Goal: Find specific page/section

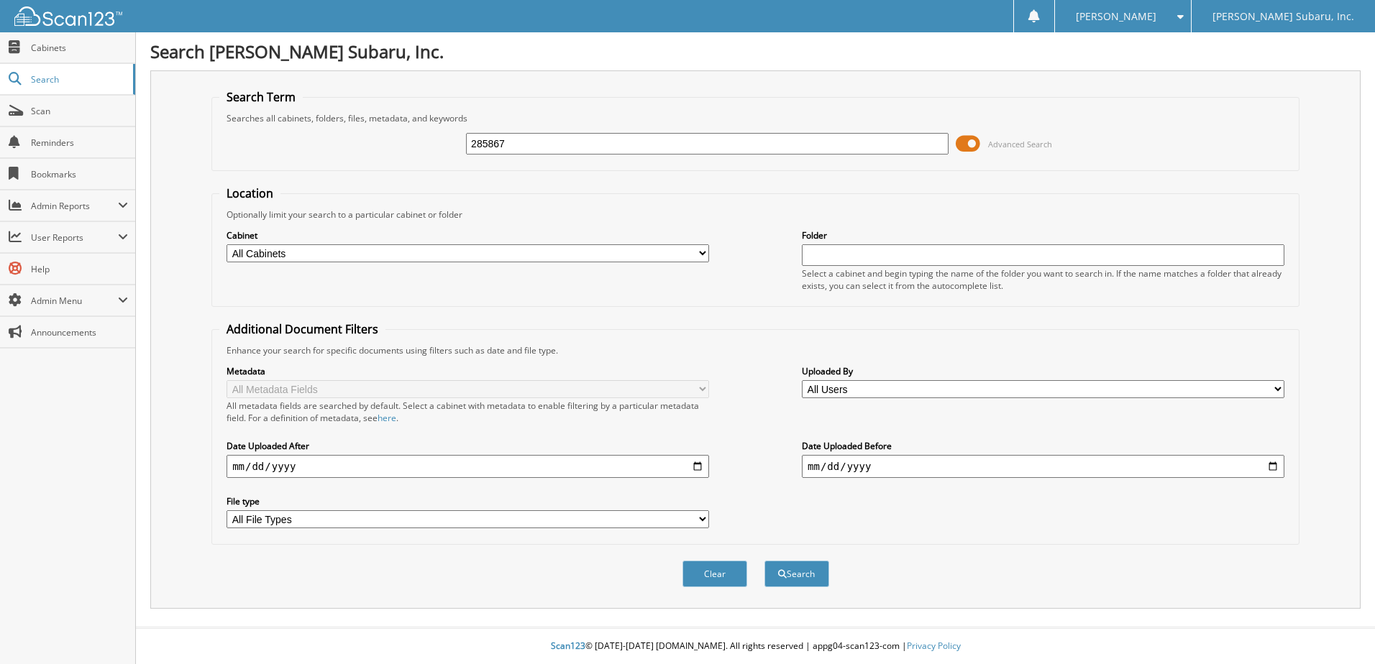
type input "285867"
click at [967, 143] on span at bounding box center [967, 144] width 24 height 22
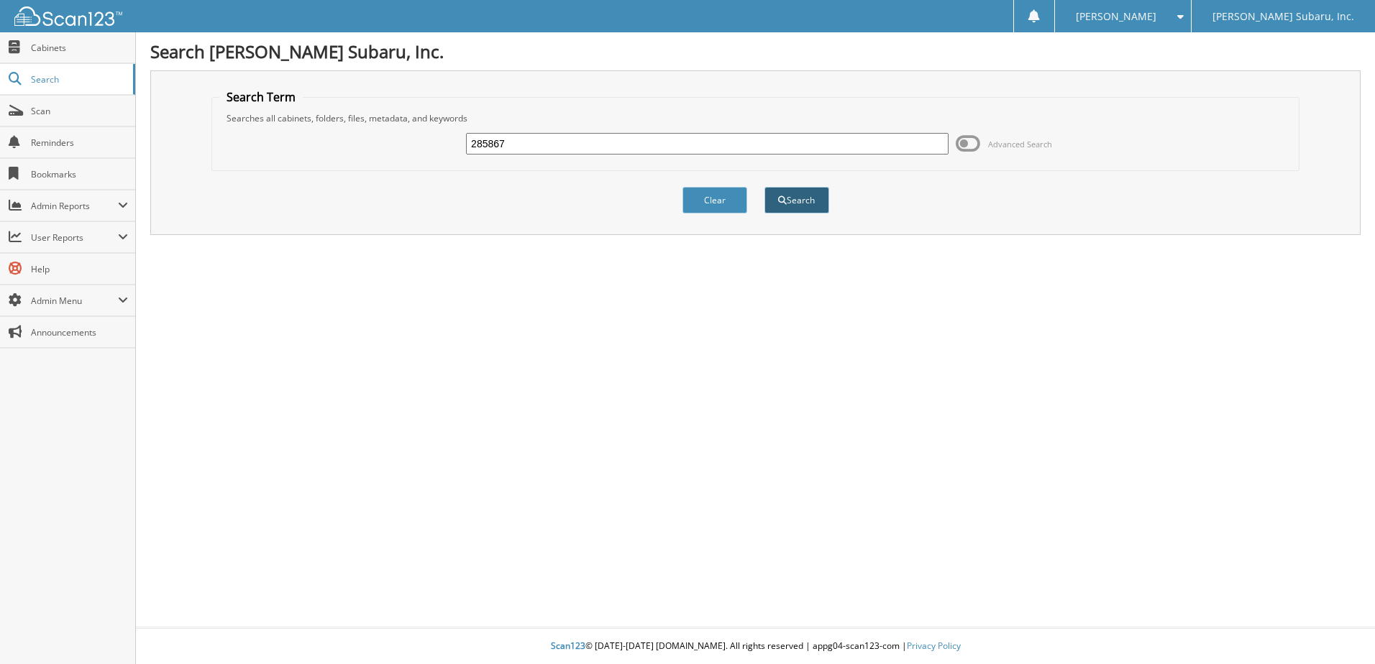
click at [805, 209] on button "Search" at bounding box center [796, 200] width 65 height 27
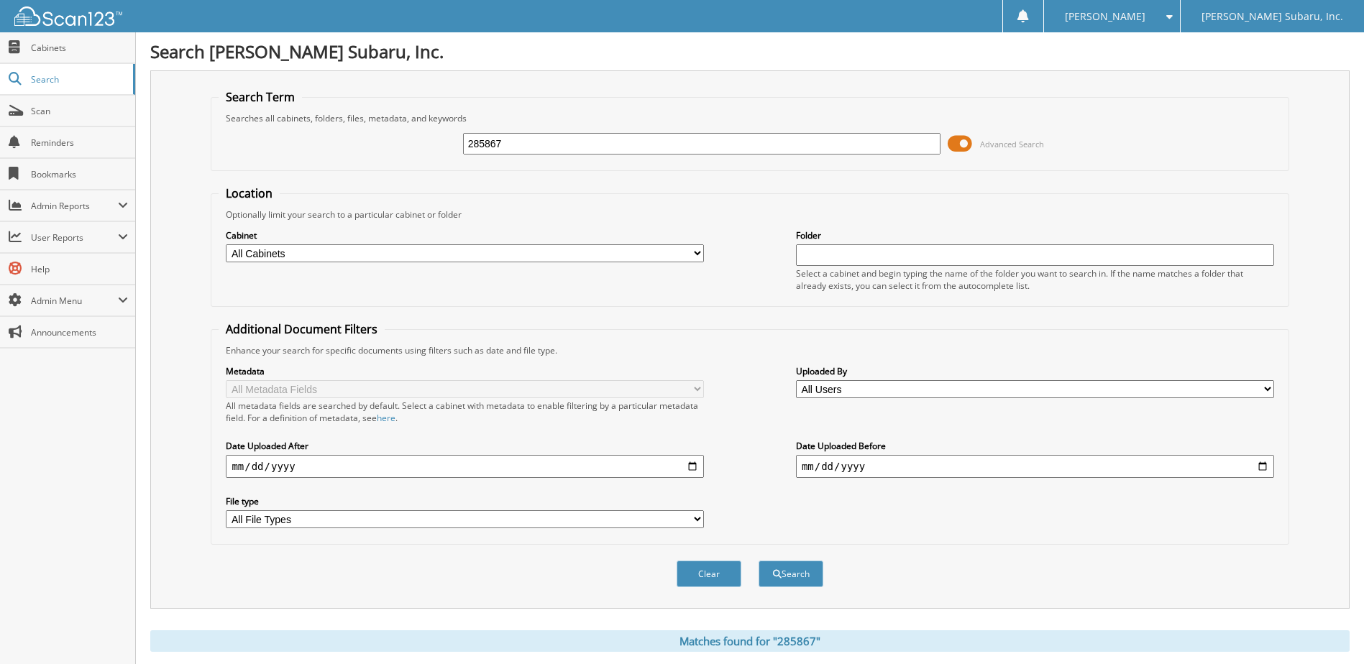
click at [958, 146] on span at bounding box center [960, 144] width 24 height 22
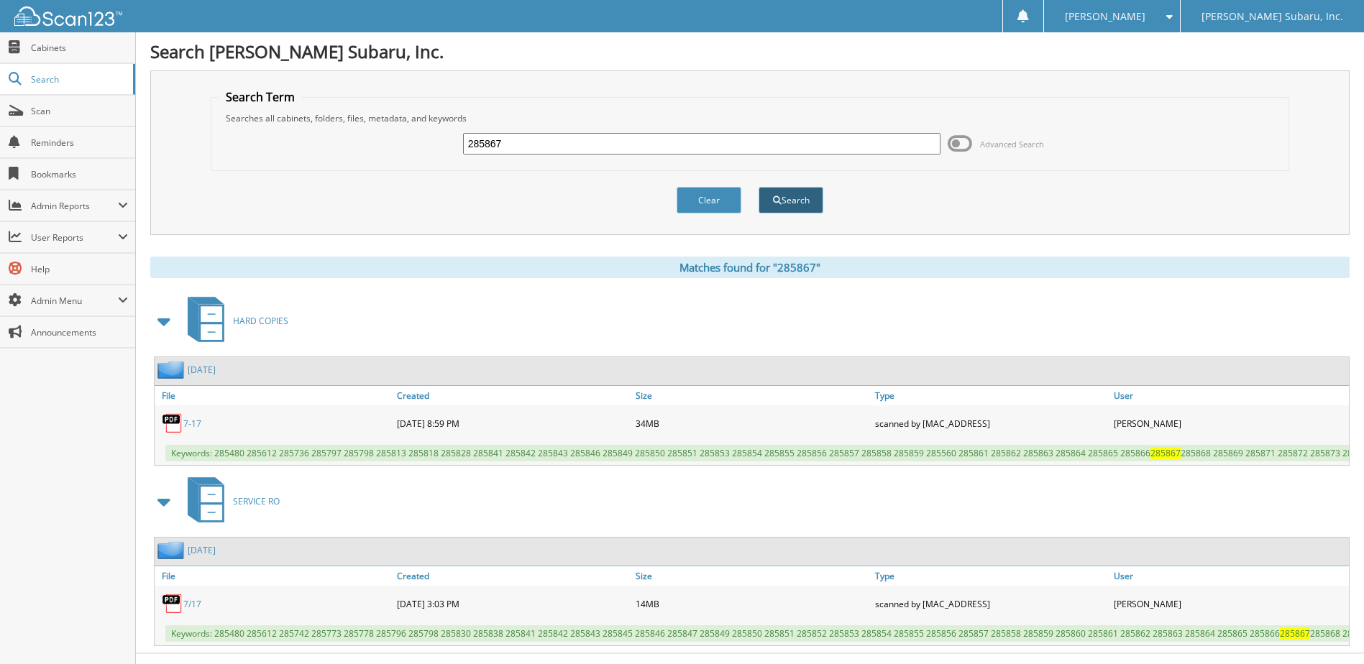
click at [797, 197] on button "Search" at bounding box center [790, 200] width 65 height 27
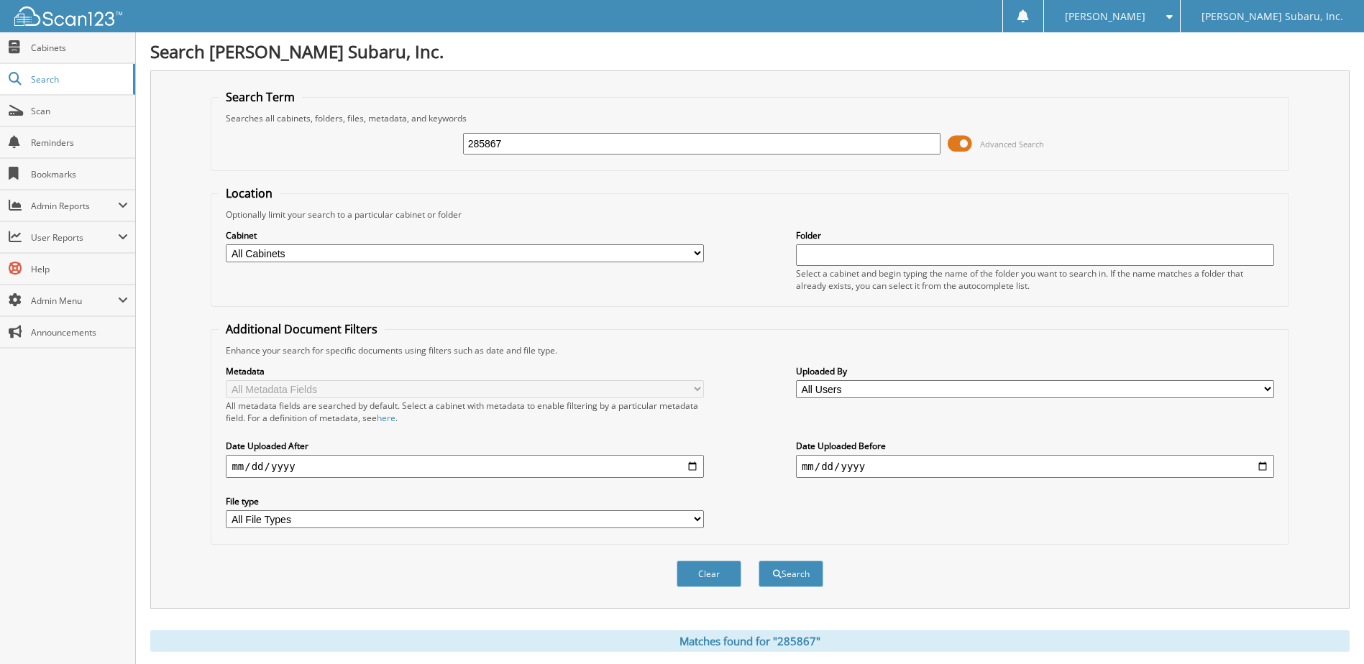
click at [955, 149] on span at bounding box center [960, 144] width 24 height 22
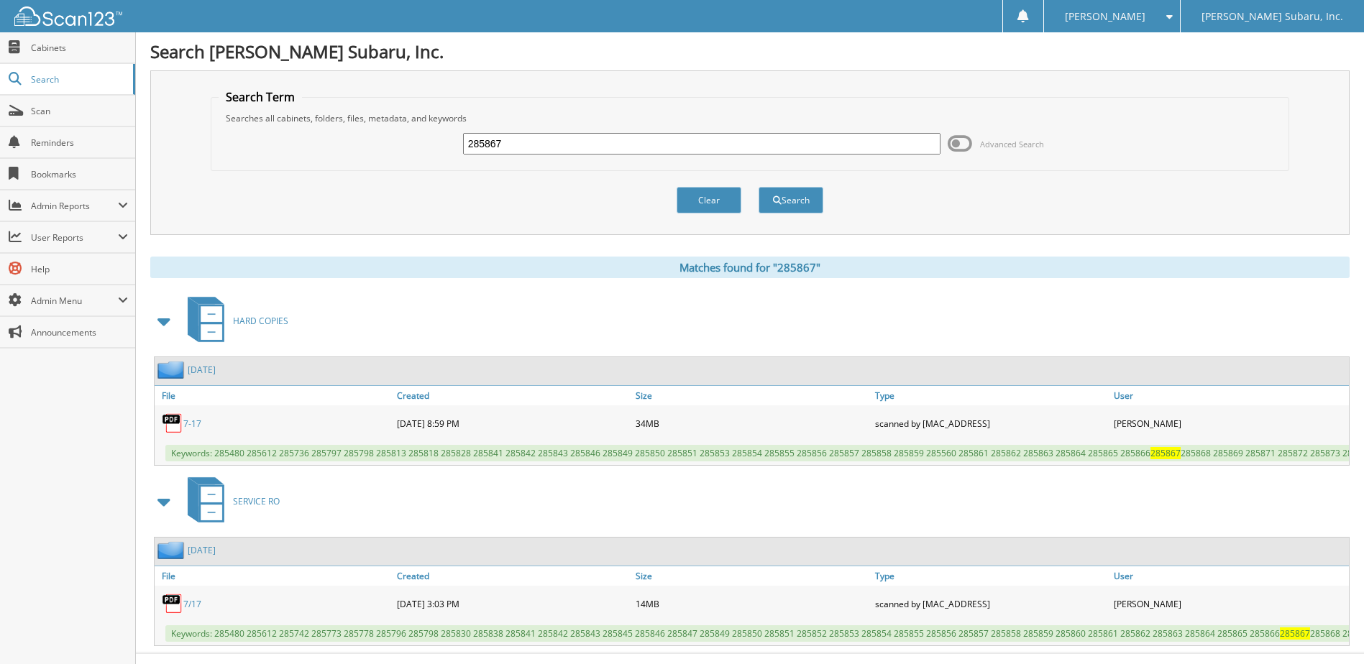
click at [196, 423] on link "7-17" at bounding box center [192, 424] width 18 height 12
